Goal: Task Accomplishment & Management: Use online tool/utility

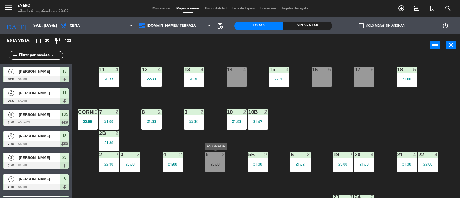
click at [218, 161] on div "5 2 23:00" at bounding box center [215, 162] width 20 height 20
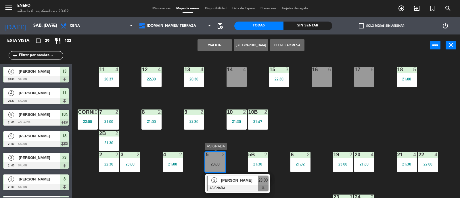
click at [228, 180] on div "2 [PERSON_NAME] ASIGNADA 23:00" at bounding box center [237, 183] width 73 height 19
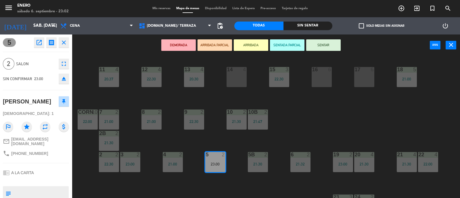
click at [327, 45] on button "SENTAR" at bounding box center [323, 44] width 34 height 11
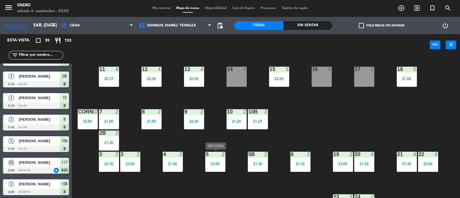
click at [220, 162] on div "23:00" at bounding box center [215, 164] width 20 height 4
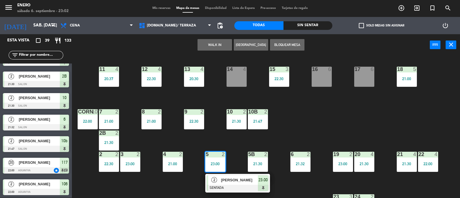
click at [312, 105] on div "14 4 12 4 22:30 11 4 20:37 17 6 15 3 22:30 16 6 13 4 20:30 18 5 21:00 10 2 21:3…" at bounding box center [267, 127] width 383 height 142
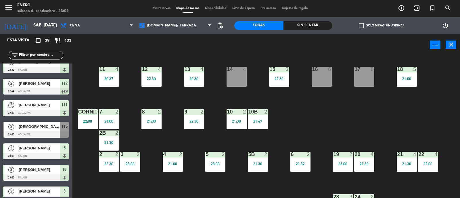
scroll to position [707, 0]
